Goal: Check status: Check status

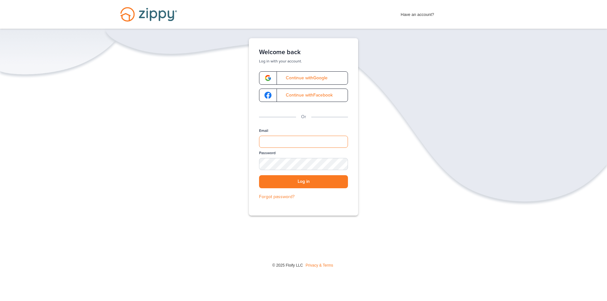
click at [315, 144] on input "Email" at bounding box center [303, 142] width 89 height 12
type input "**********"
click at [259, 175] on button "Log in" at bounding box center [303, 181] width 89 height 13
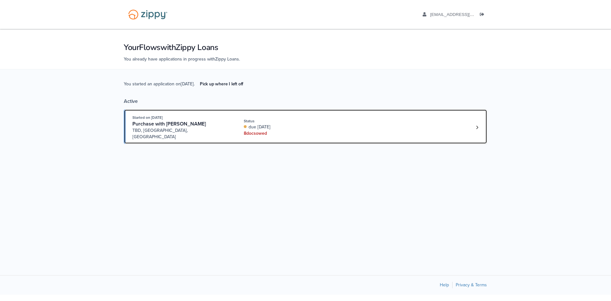
click at [321, 130] on div "8 doc s owed" at bounding box center [286, 133] width 85 height 6
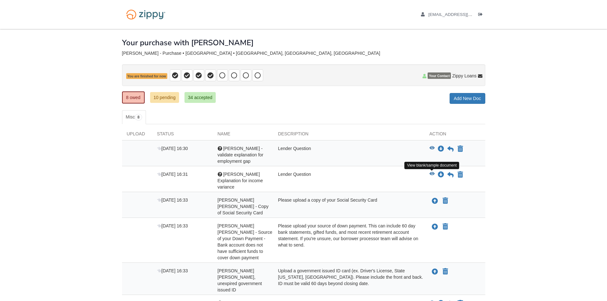
click at [431, 172] on icon "View Fabiola Explanation for income variance" at bounding box center [431, 174] width 5 height 4
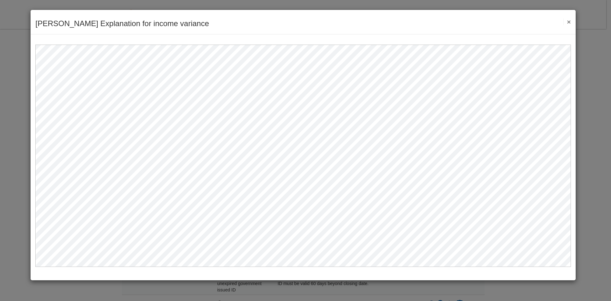
click at [568, 20] on button "×" at bounding box center [567, 21] width 7 height 7
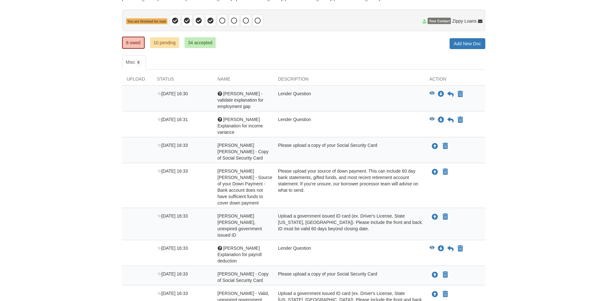
scroll to position [64, 0]
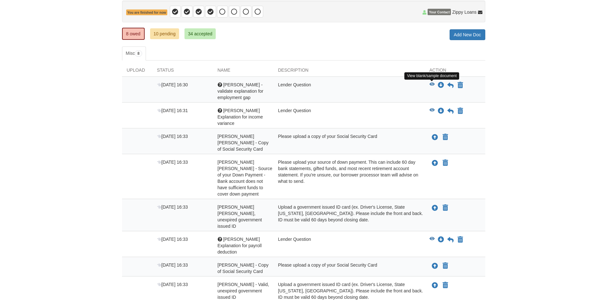
click at [431, 84] on icon "View Fabiola - validate explanation for employment gap" at bounding box center [431, 84] width 5 height 4
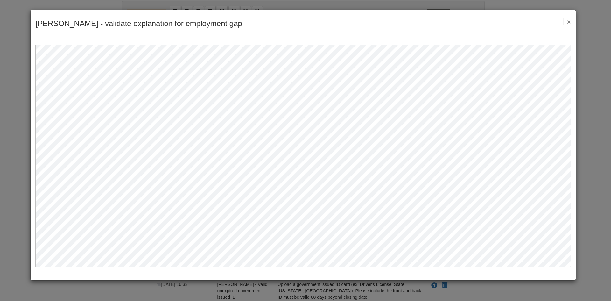
click at [568, 23] on button "×" at bounding box center [567, 21] width 7 height 7
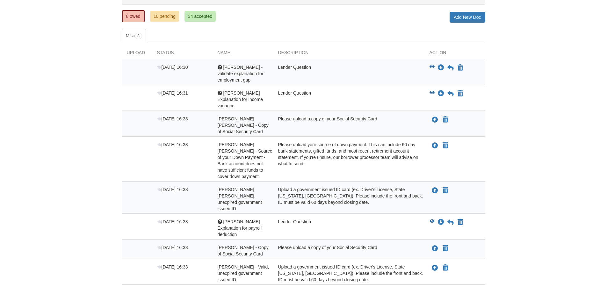
scroll to position [96, 0]
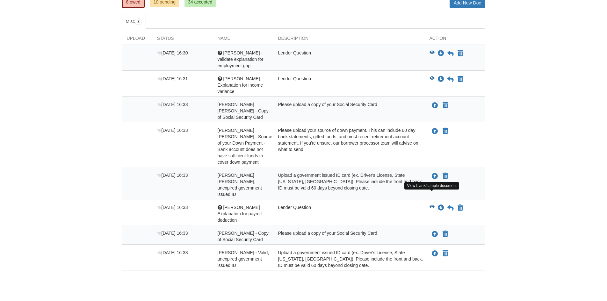
click at [432, 205] on icon "View Jacob Explanation for payroll deduction" at bounding box center [431, 207] width 5 height 4
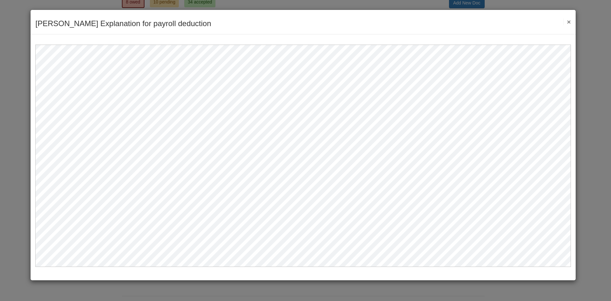
click at [569, 22] on button "×" at bounding box center [567, 21] width 7 height 7
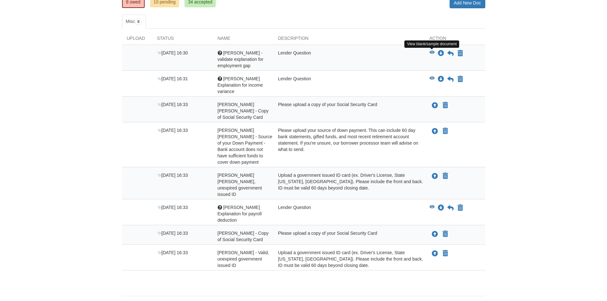
click at [432, 54] on icon "View Fabiola - validate explanation for employment gap" at bounding box center [431, 52] width 5 height 4
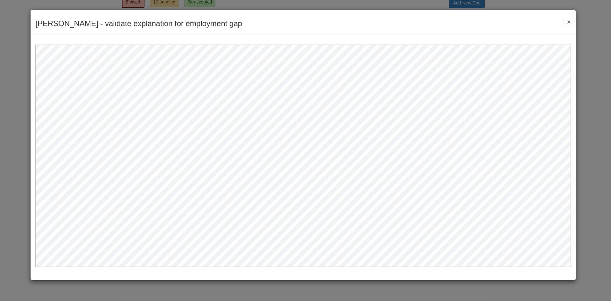
click at [570, 23] on button "×" at bounding box center [567, 21] width 7 height 7
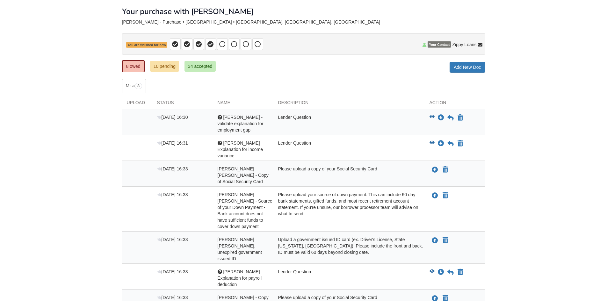
scroll to position [0, 0]
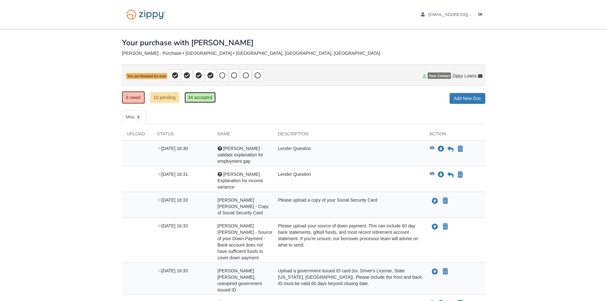
click at [198, 94] on link "34 accepted" at bounding box center [199, 97] width 31 height 11
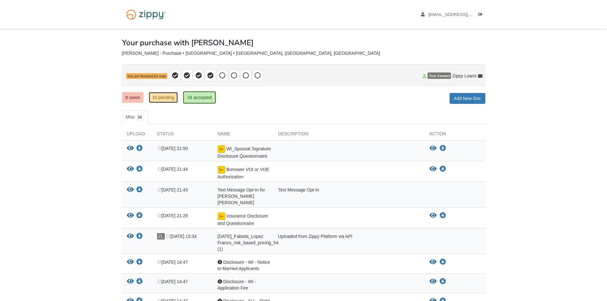
click at [161, 99] on link "10 pending" at bounding box center [163, 97] width 29 height 11
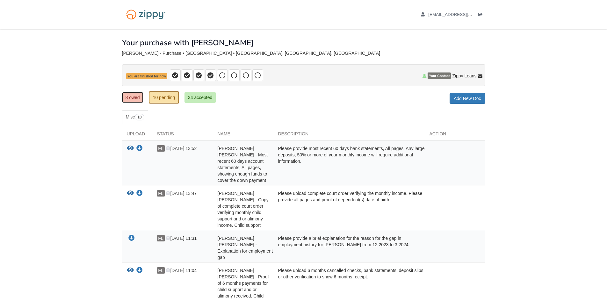
click at [134, 103] on link "8 owed" at bounding box center [132, 97] width 21 height 11
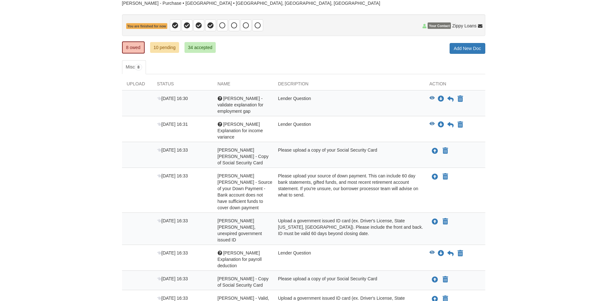
scroll to position [97, 0]
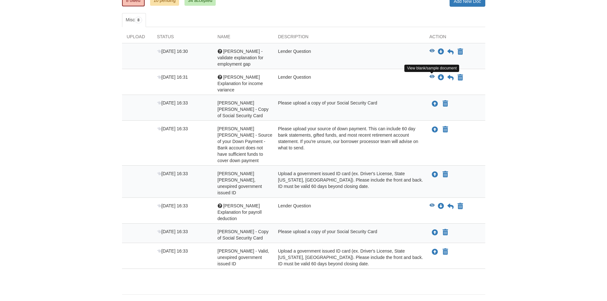
click at [432, 75] on icon "View Fabiola Explanation for income variance" at bounding box center [431, 77] width 5 height 4
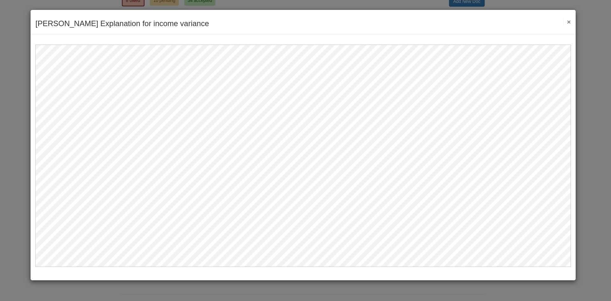
click at [569, 21] on button "×" at bounding box center [567, 21] width 7 height 7
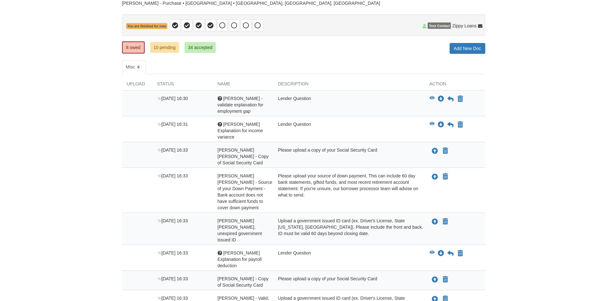
scroll to position [50, 0]
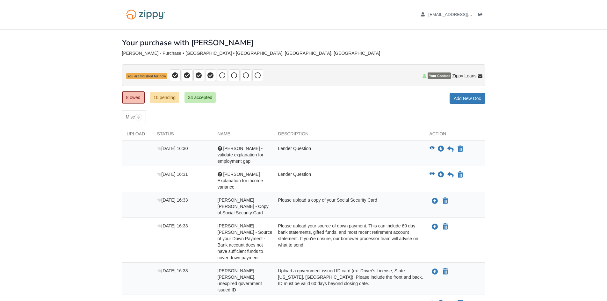
scroll to position [50, 0]
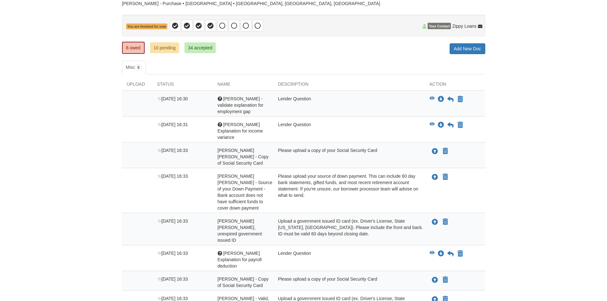
scroll to position [50, 0]
